Goal: Information Seeking & Learning: Learn about a topic

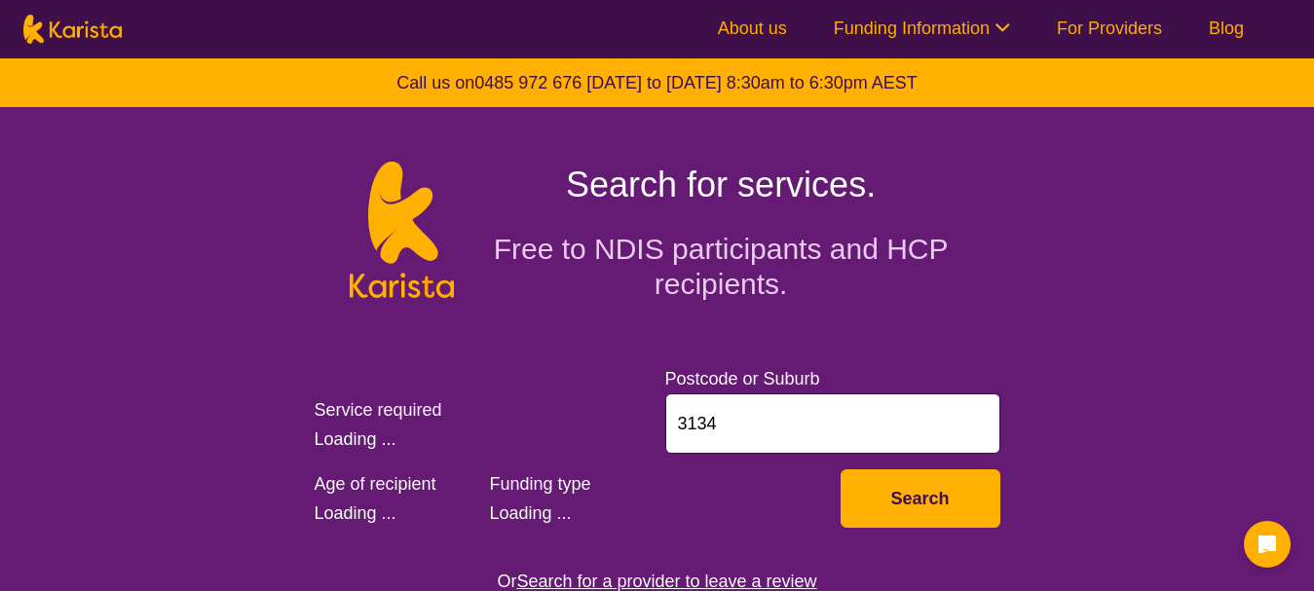
select select "Psychology"
select select "AS"
select select "NDIS"
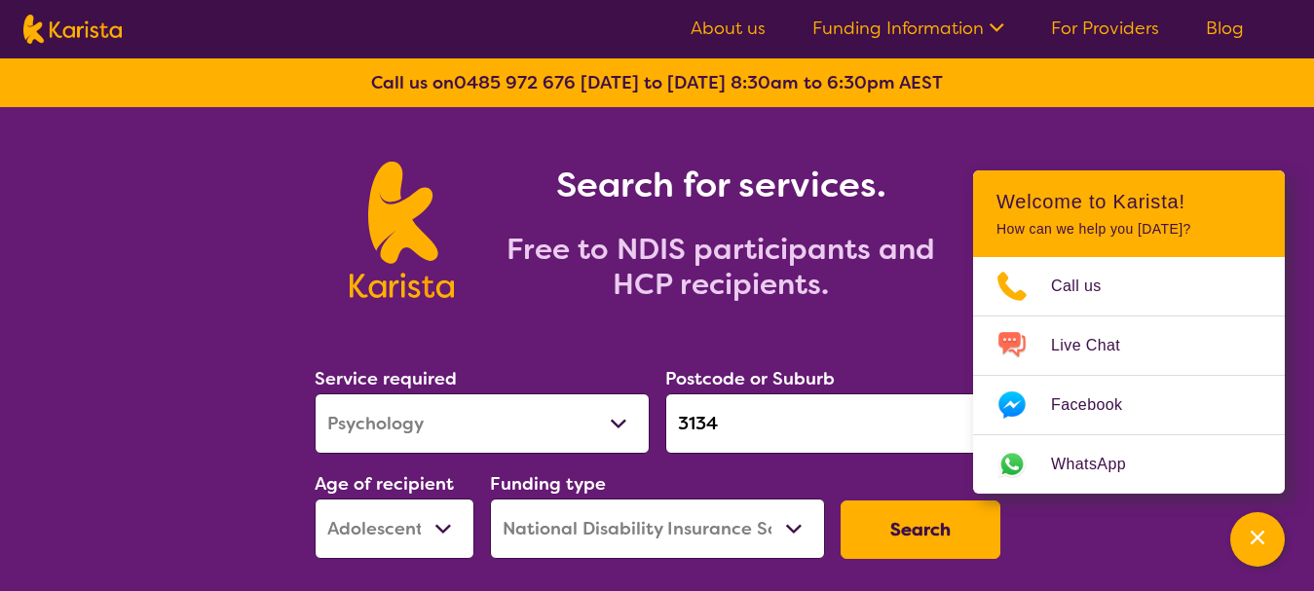
click at [734, 427] on input "3134" at bounding box center [832, 423] width 335 height 60
paste input "Cranbourne"
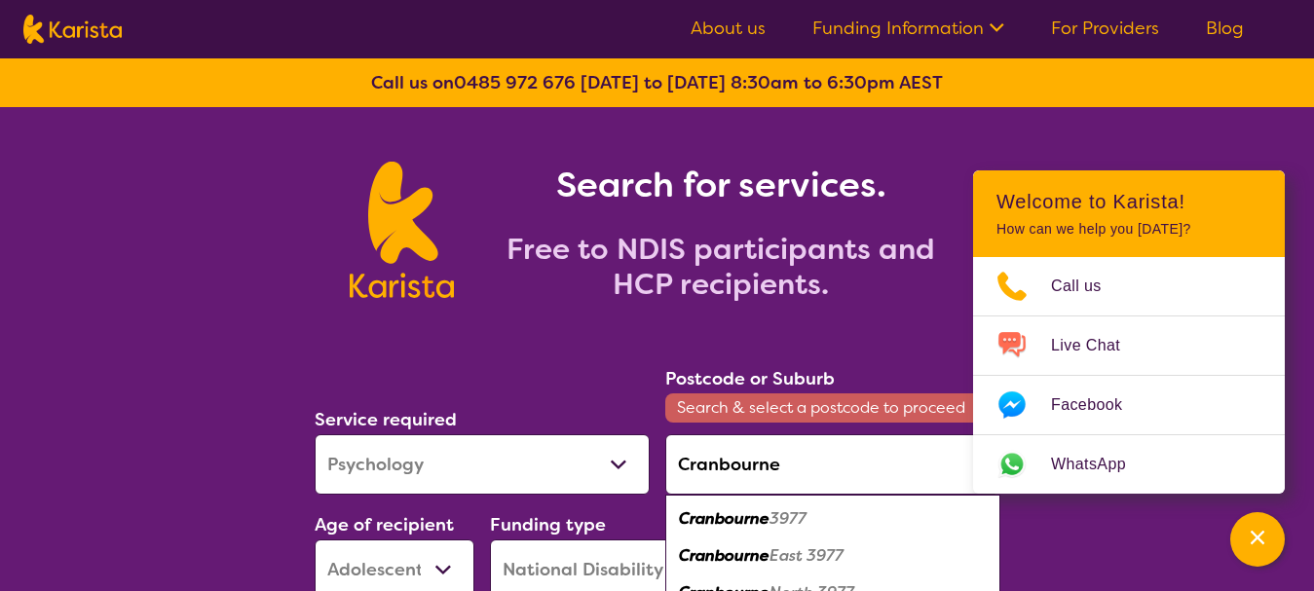
click at [772, 510] on em "3977" at bounding box center [787, 518] width 37 height 20
type input "3977"
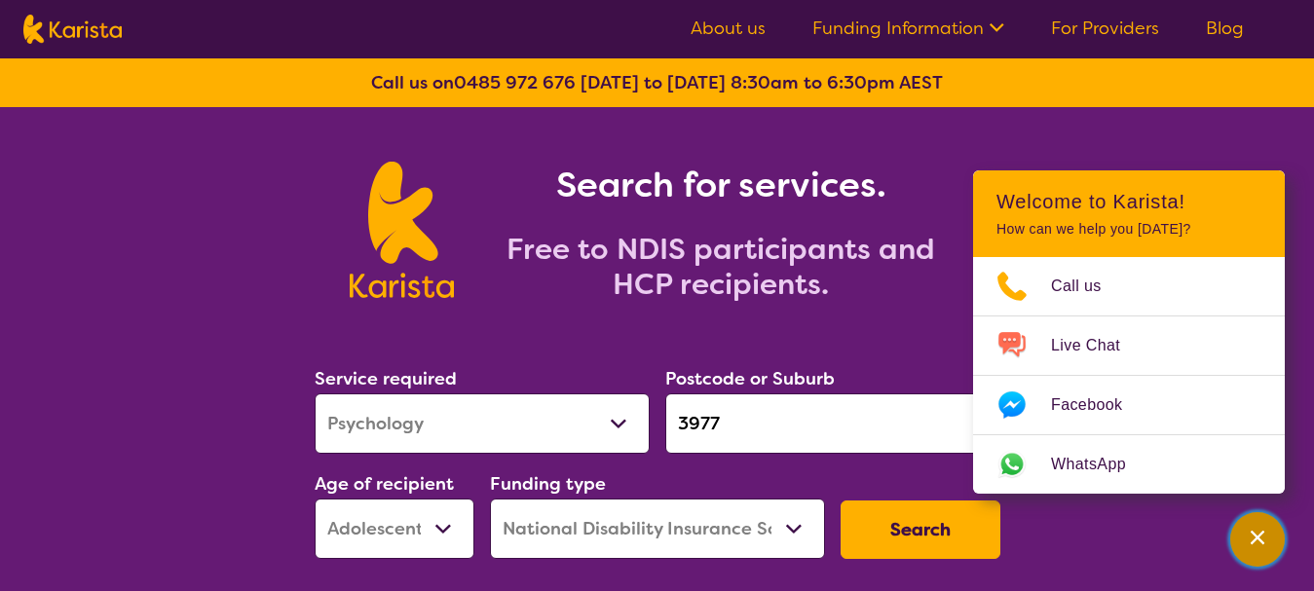
click at [1237, 547] on button "Channel Menu" at bounding box center [1257, 539] width 55 height 55
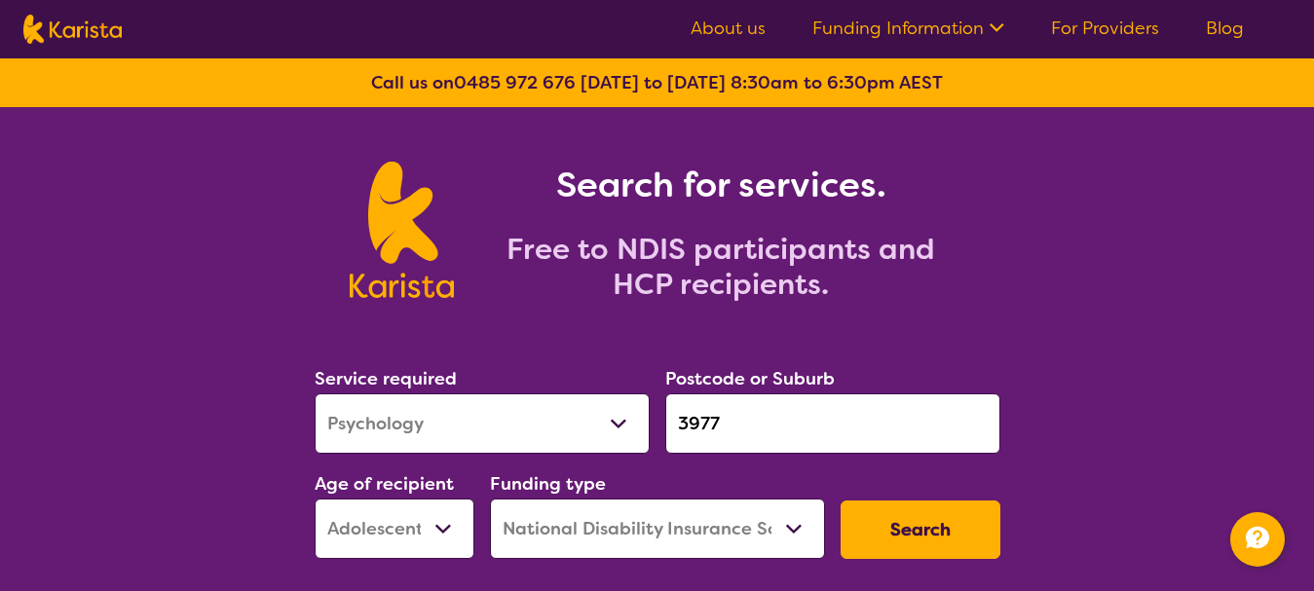
click at [946, 530] on button "Search" at bounding box center [920, 530] width 160 height 58
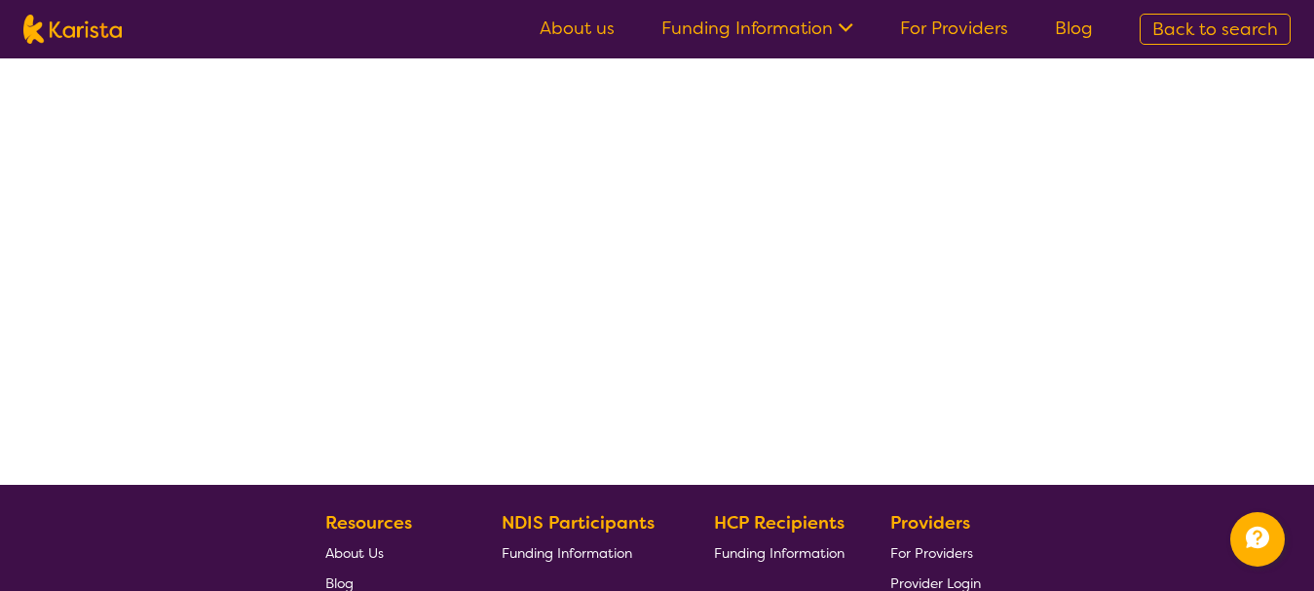
select select "by_score"
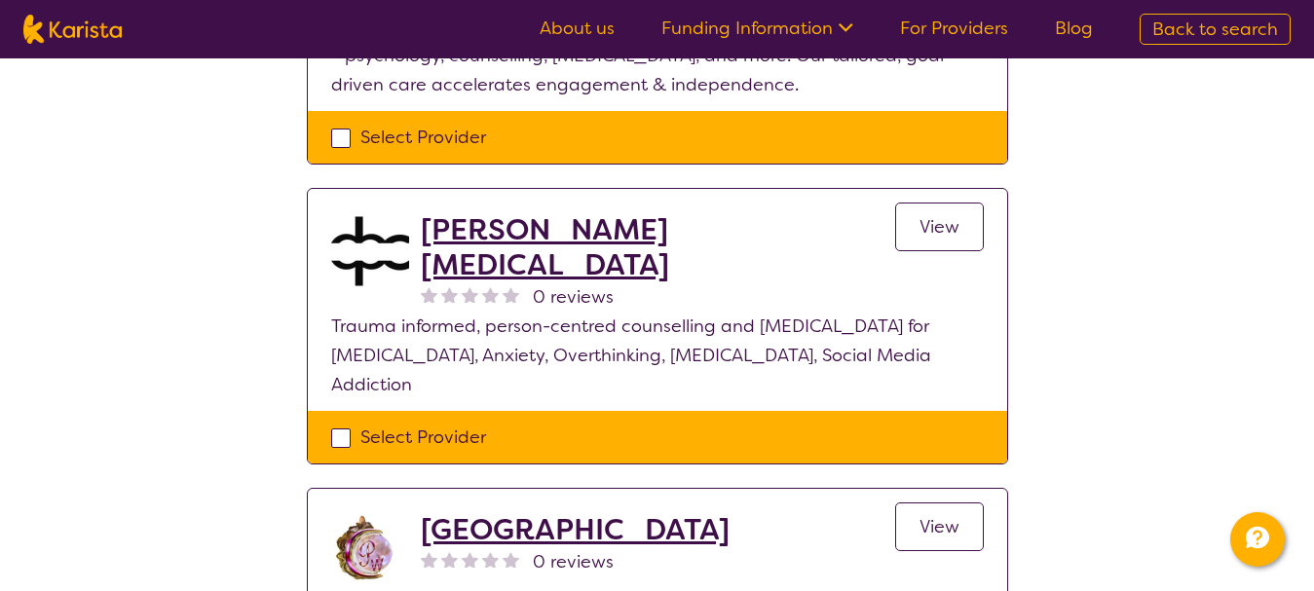
scroll to position [487, 0]
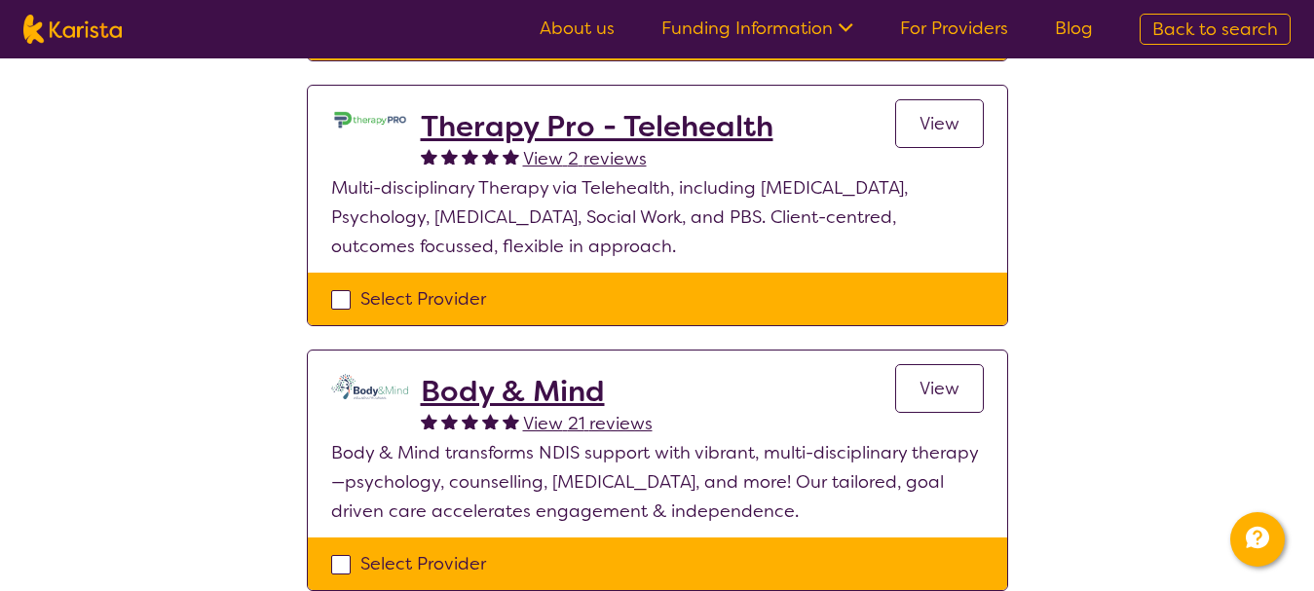
select select "Psychology"
select select "AS"
select select "NDIS"
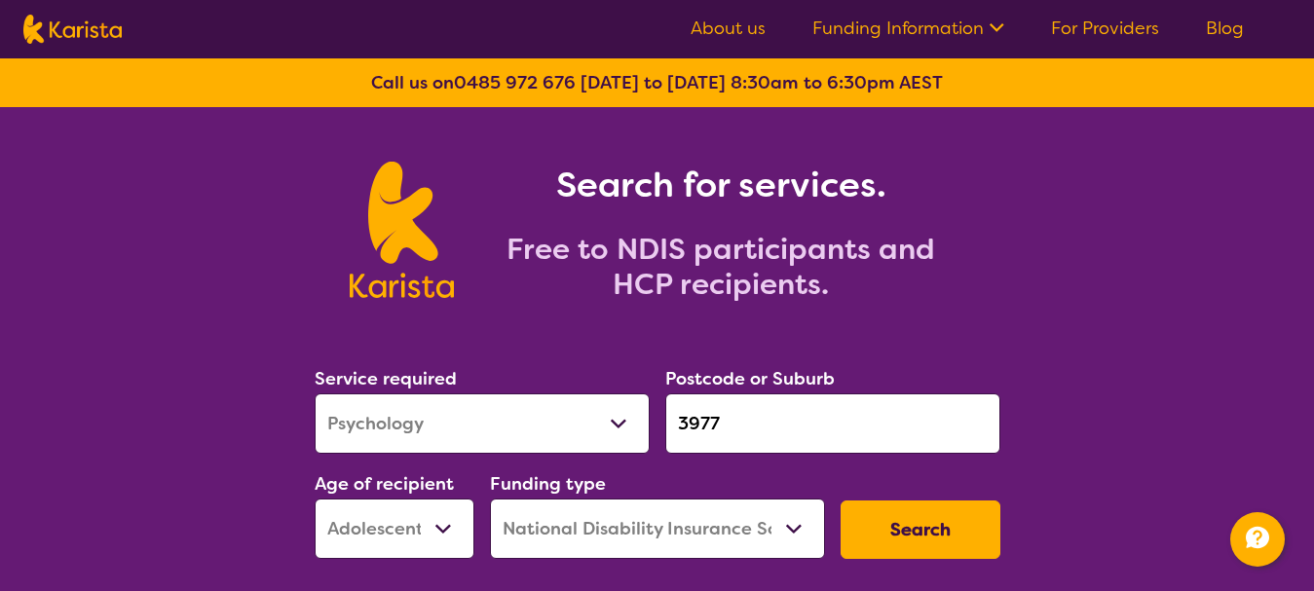
drag, startPoint x: 745, startPoint y: 430, endPoint x: 628, endPoint y: 412, distance: 118.3
click at [628, 412] on div "Service required Allied Health Assistant Assessment ([MEDICAL_DATA] or [MEDICAL…" at bounding box center [657, 461] width 701 height 210
click at [456, 431] on select "Allied Health Assistant Assessment ([MEDICAL_DATA] or [MEDICAL_DATA]) Behaviour…" at bounding box center [482, 423] width 335 height 60
select select "[MEDICAL_DATA]"
click at [315, 393] on select "Allied Health Assistant Assessment ([MEDICAL_DATA] or [MEDICAL_DATA]) Behaviour…" at bounding box center [482, 423] width 335 height 60
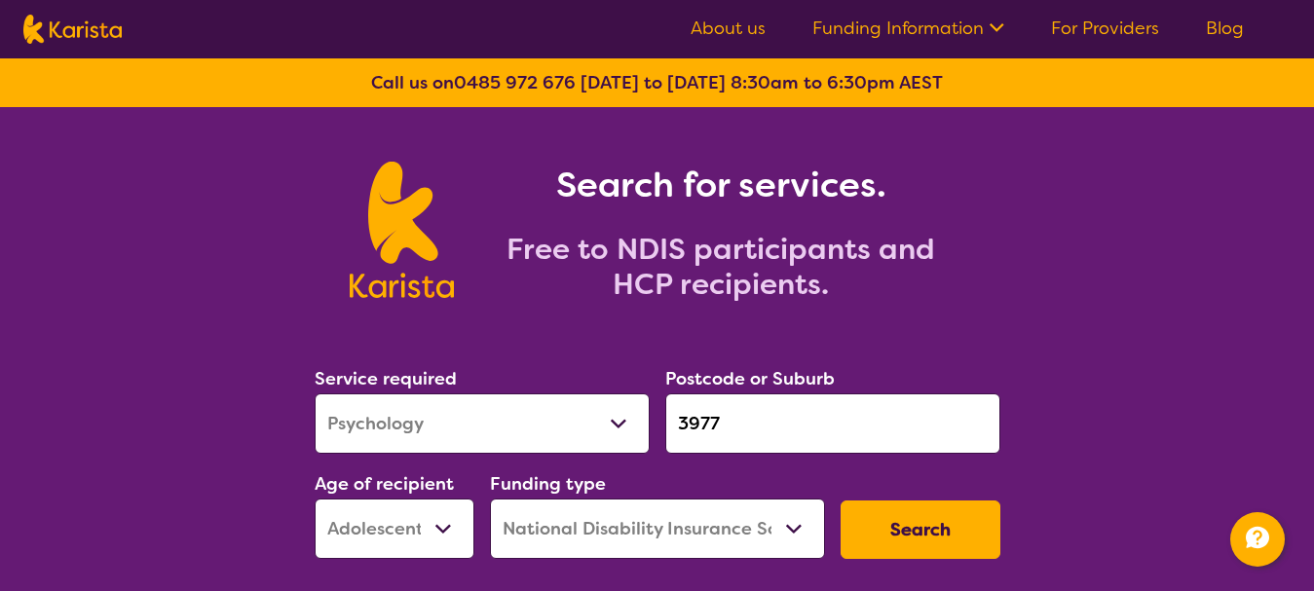
drag, startPoint x: 946, startPoint y: 560, endPoint x: 938, endPoint y: 545, distance: 16.6
click at [941, 551] on div "Search" at bounding box center [920, 530] width 175 height 74
click at [938, 545] on button "Search" at bounding box center [920, 530] width 160 height 58
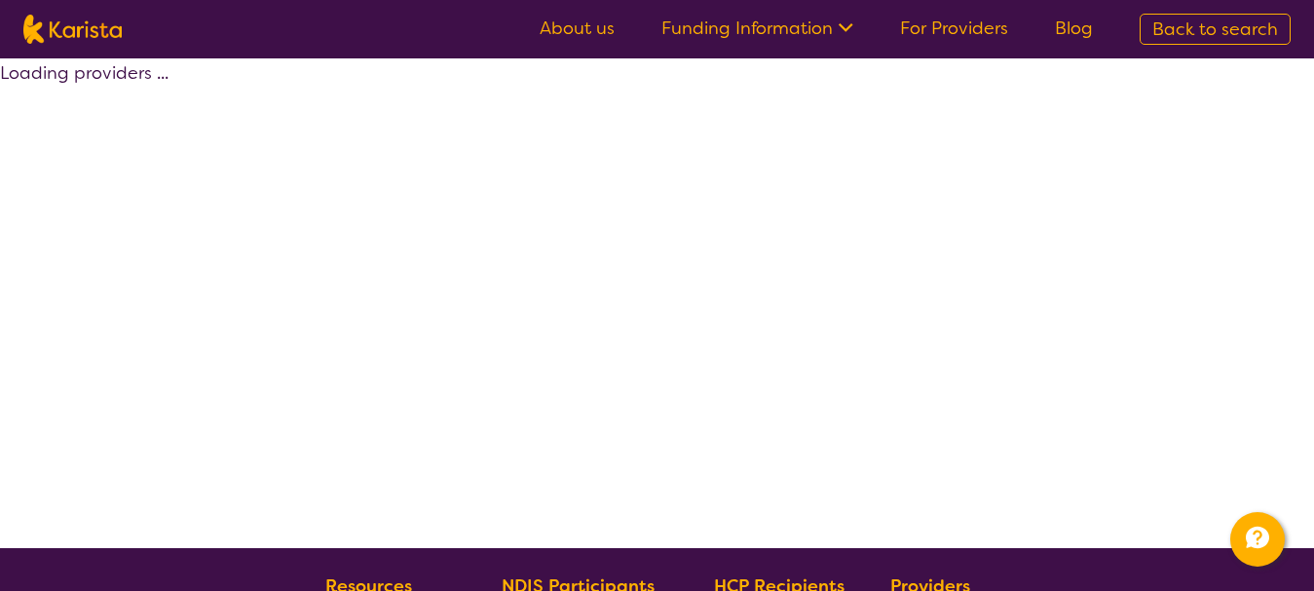
select select "by_score"
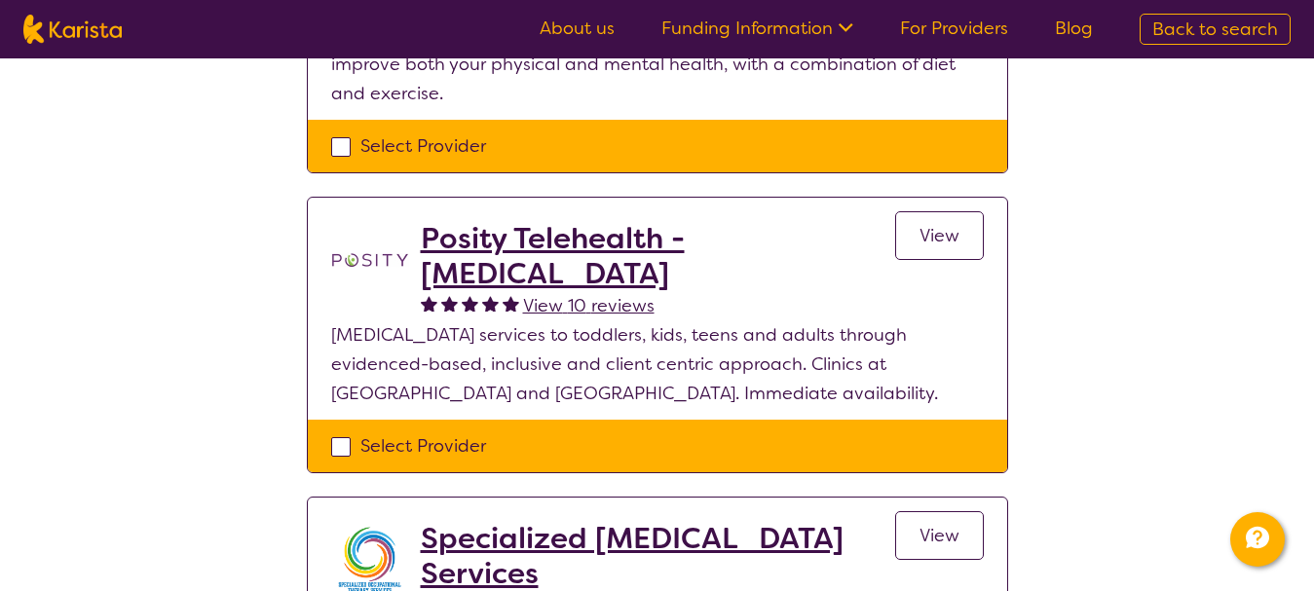
scroll to position [584, 0]
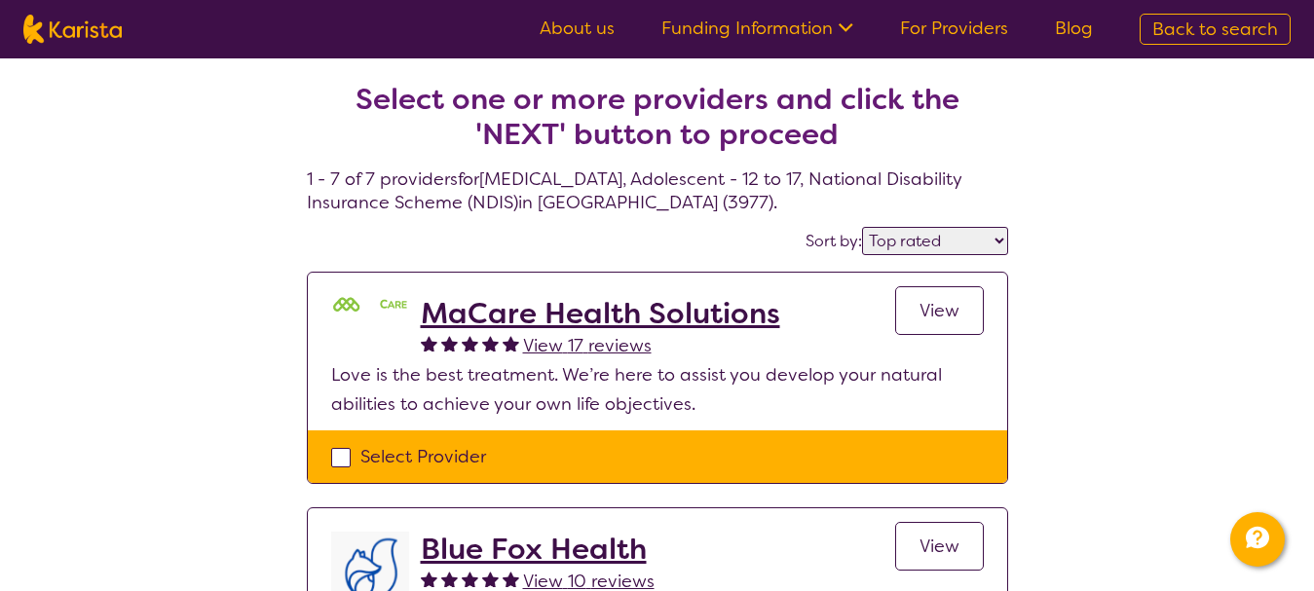
select select "[MEDICAL_DATA]"
select select "AS"
select select "NDIS"
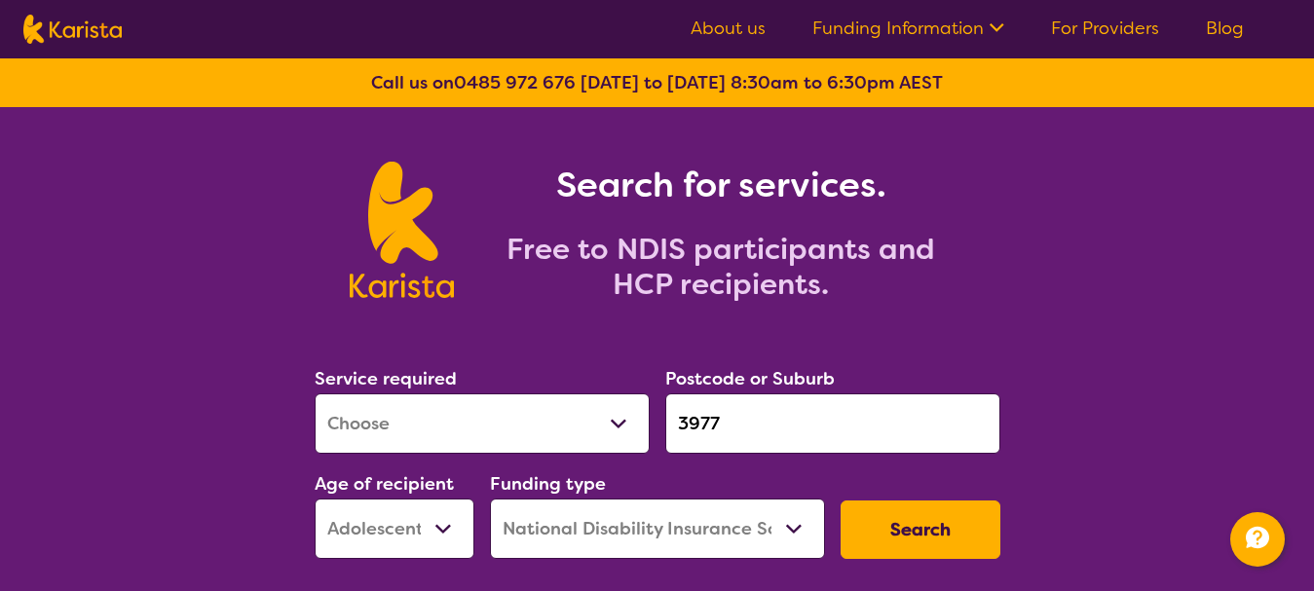
click at [459, 427] on select "Allied Health Assistant Assessment ([MEDICAL_DATA] or [MEDICAL_DATA]) Behaviour…" at bounding box center [482, 423] width 335 height 60
select select "Physiotherapy"
click at [315, 393] on select "Allied Health Assistant Assessment ([MEDICAL_DATA] or [MEDICAL_DATA]) Behaviour…" at bounding box center [482, 423] width 335 height 60
click at [930, 539] on button "Search" at bounding box center [920, 530] width 160 height 58
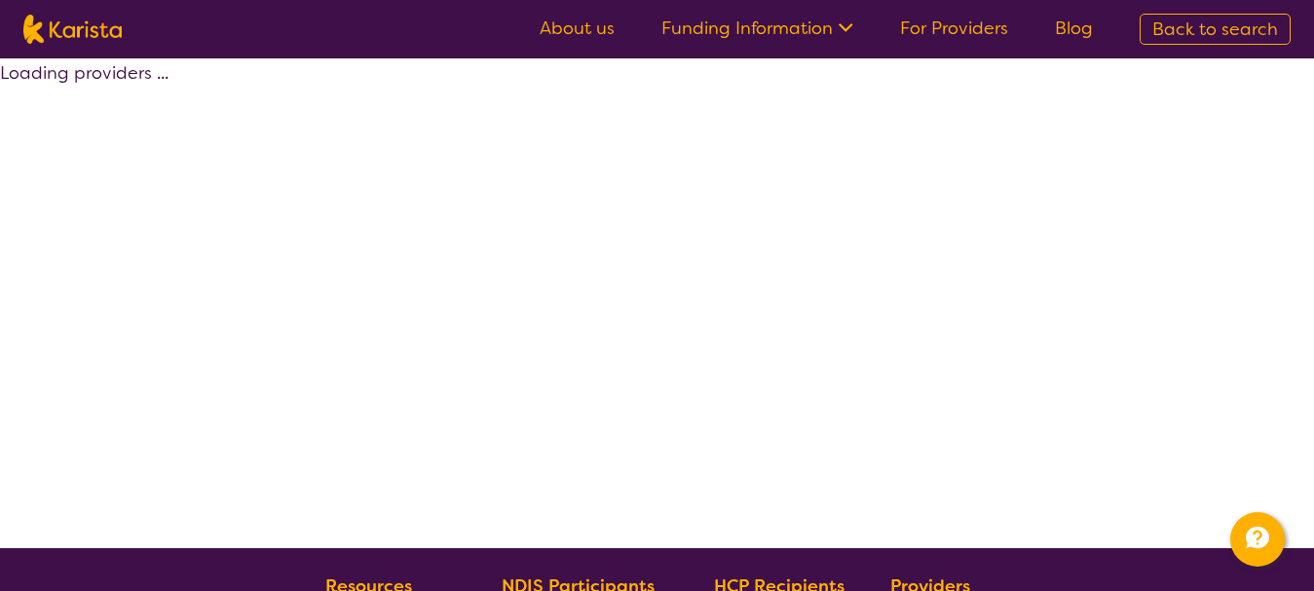
select select "by_score"
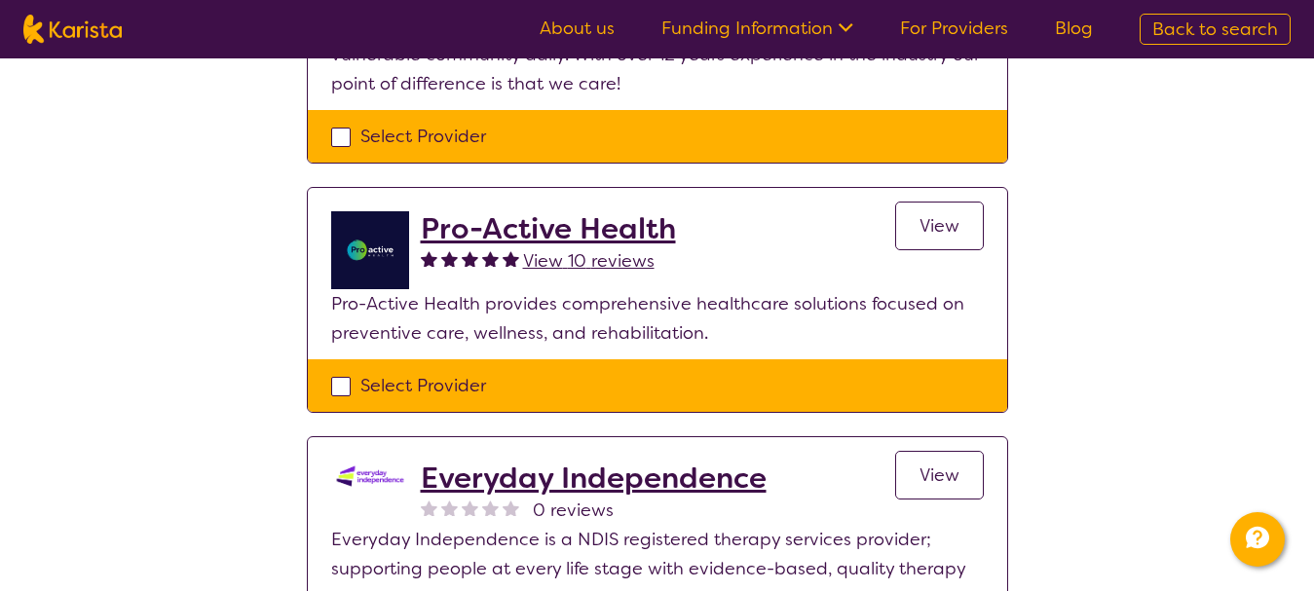
scroll to position [876, 0]
